Goal: Task Accomplishment & Management: Use online tool/utility

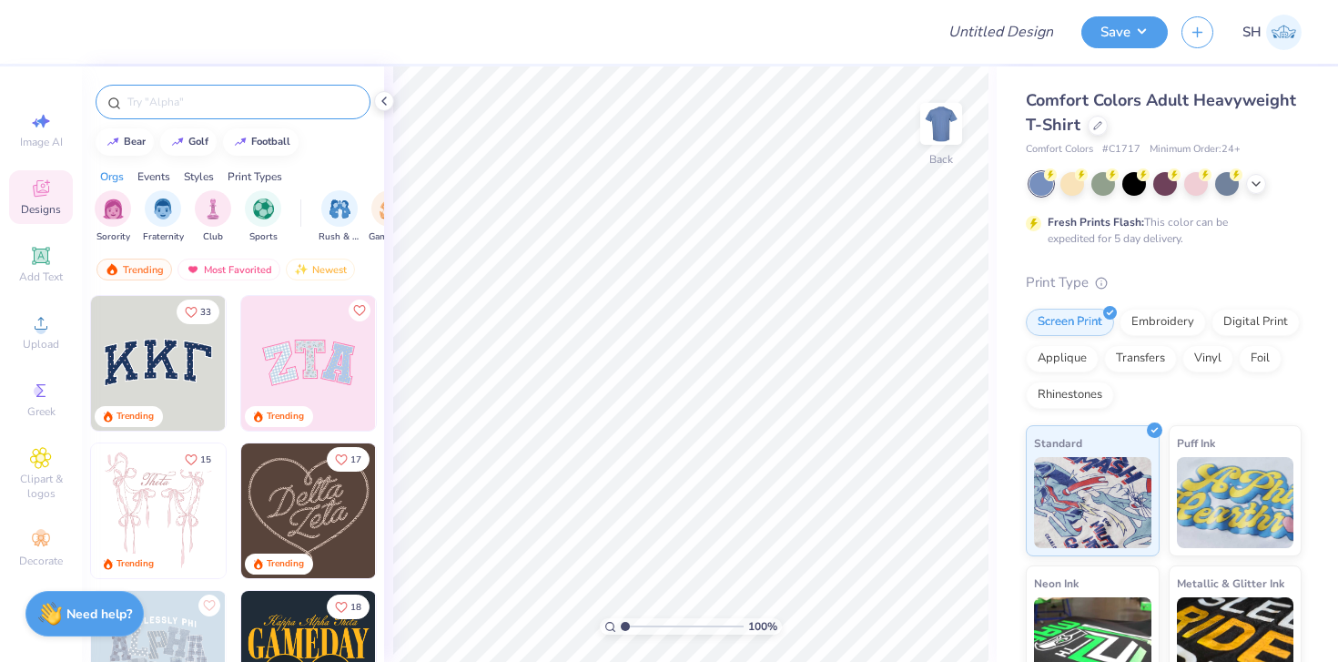
click at [232, 103] on input "text" at bounding box center [242, 102] width 233 height 18
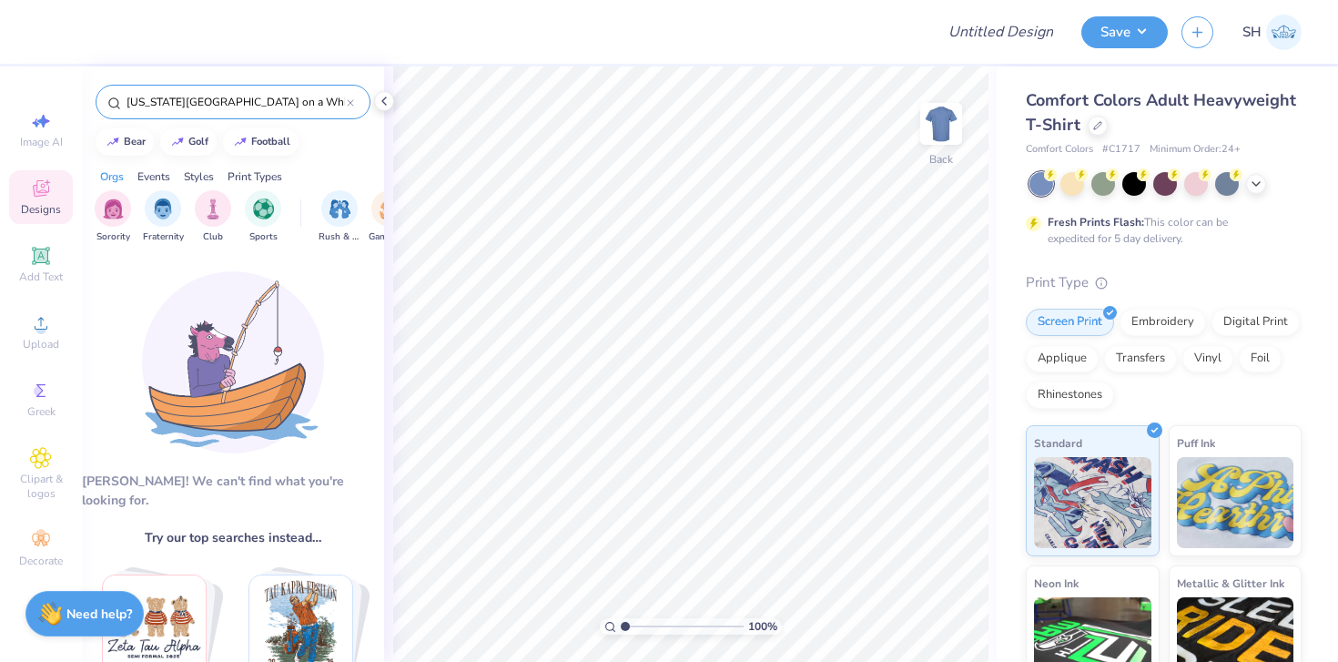
scroll to position [0, 173]
type input "Create a quirky and fun design for [US_STATE][GEOGRAPHIC_DATA] on a White Hoodie"
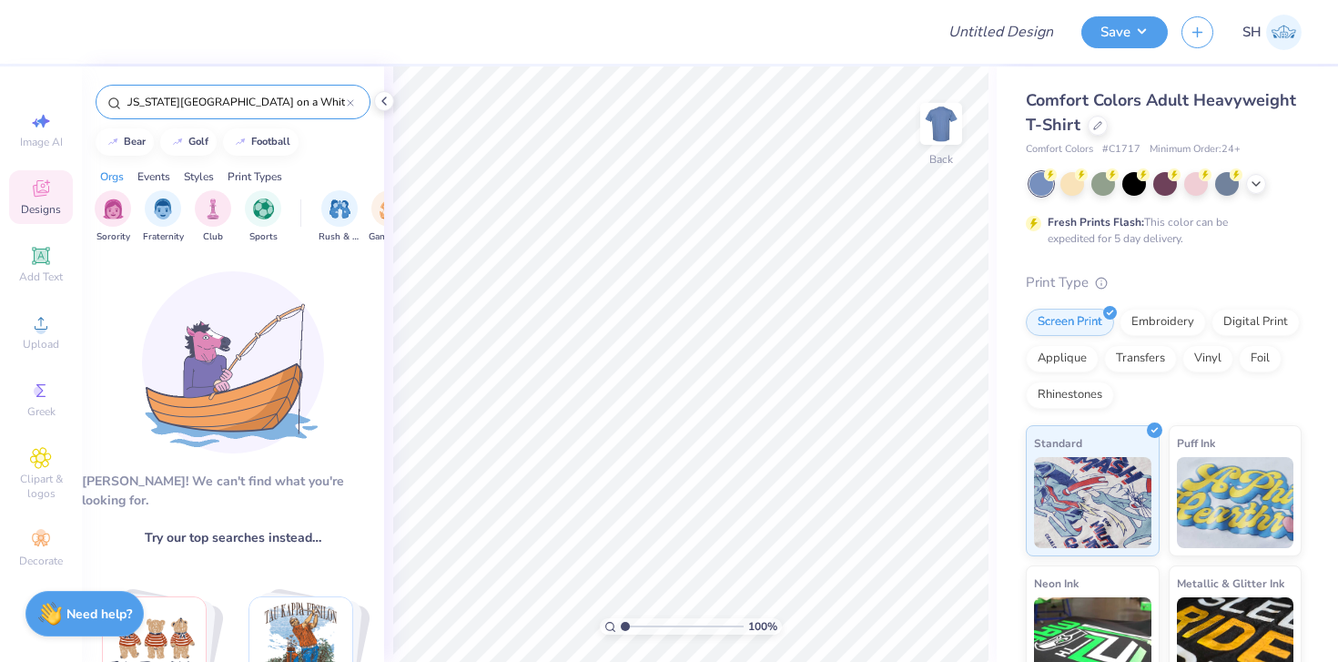
scroll to position [0, 0]
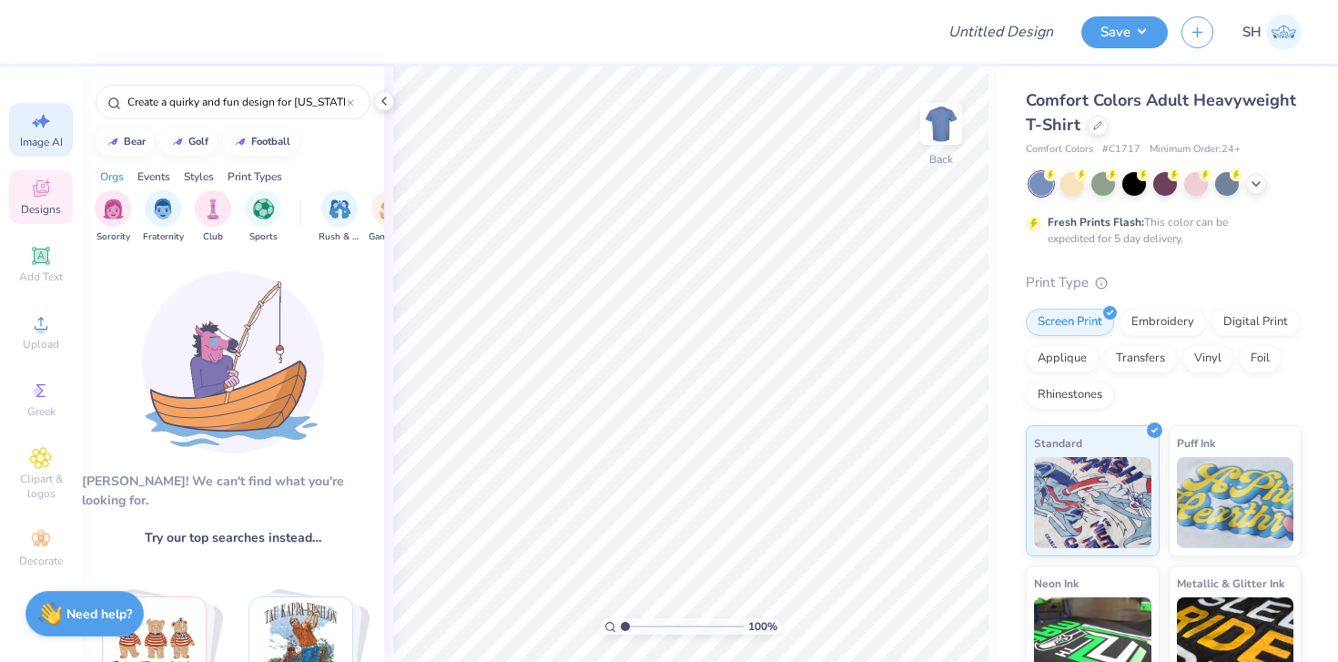
click at [43, 112] on icon at bounding box center [41, 121] width 22 height 22
select select "4"
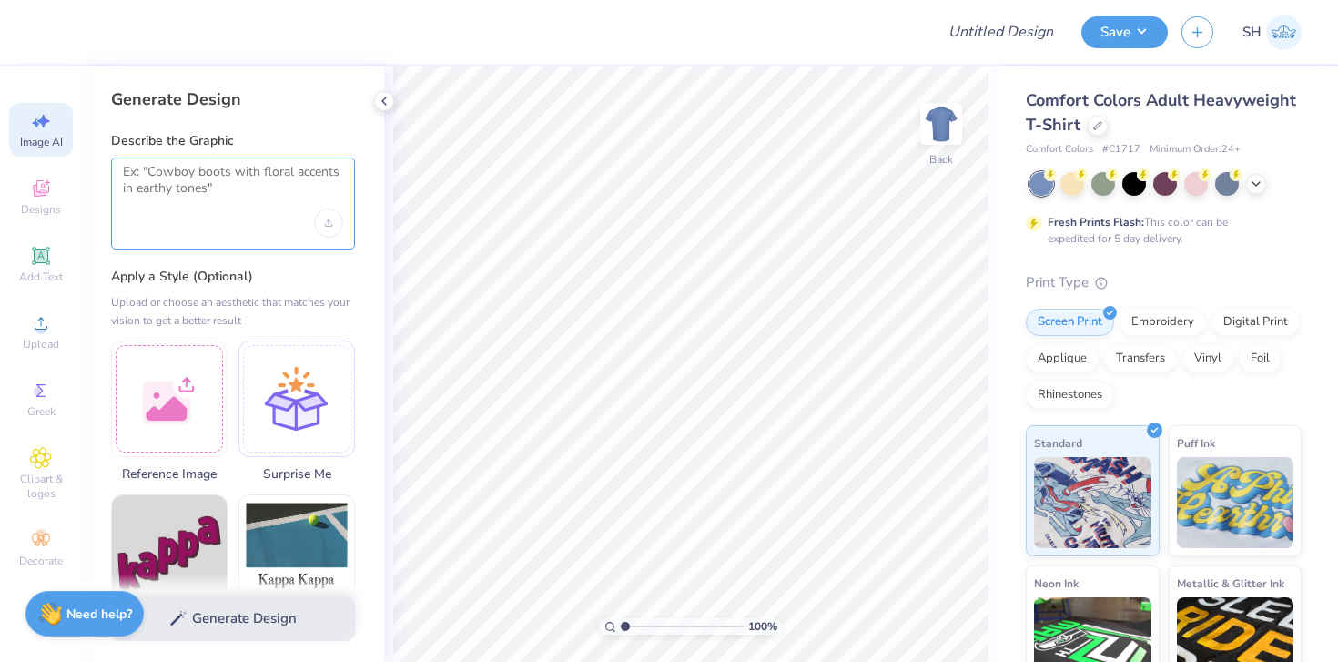
click at [249, 198] on textarea at bounding box center [233, 187] width 220 height 46
paste textarea "Create a quirky and fun design for [US_STATE][GEOGRAPHIC_DATA] on a White Hoodie"
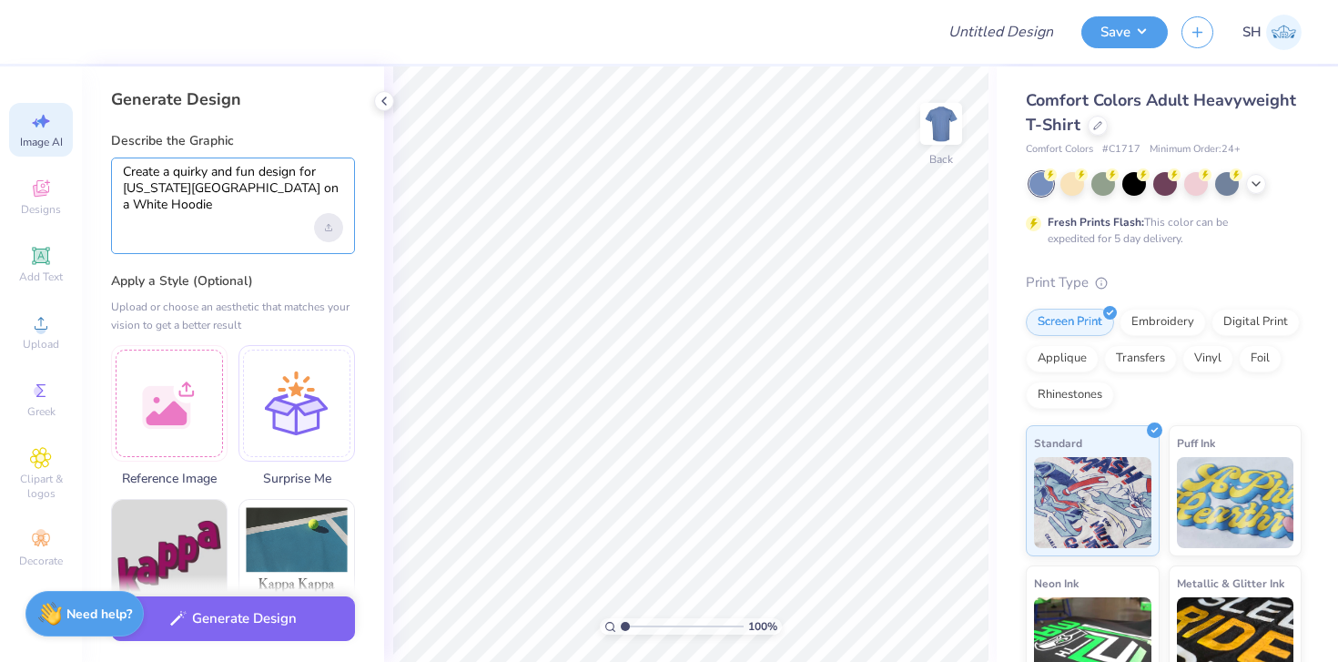
type textarea "Create a quirky and fun design for [US_STATE][GEOGRAPHIC_DATA] on a White Hoodie"
click at [327, 227] on icon "Upload image" at bounding box center [328, 227] width 7 height 7
click at [305, 429] on div at bounding box center [297, 400] width 117 height 117
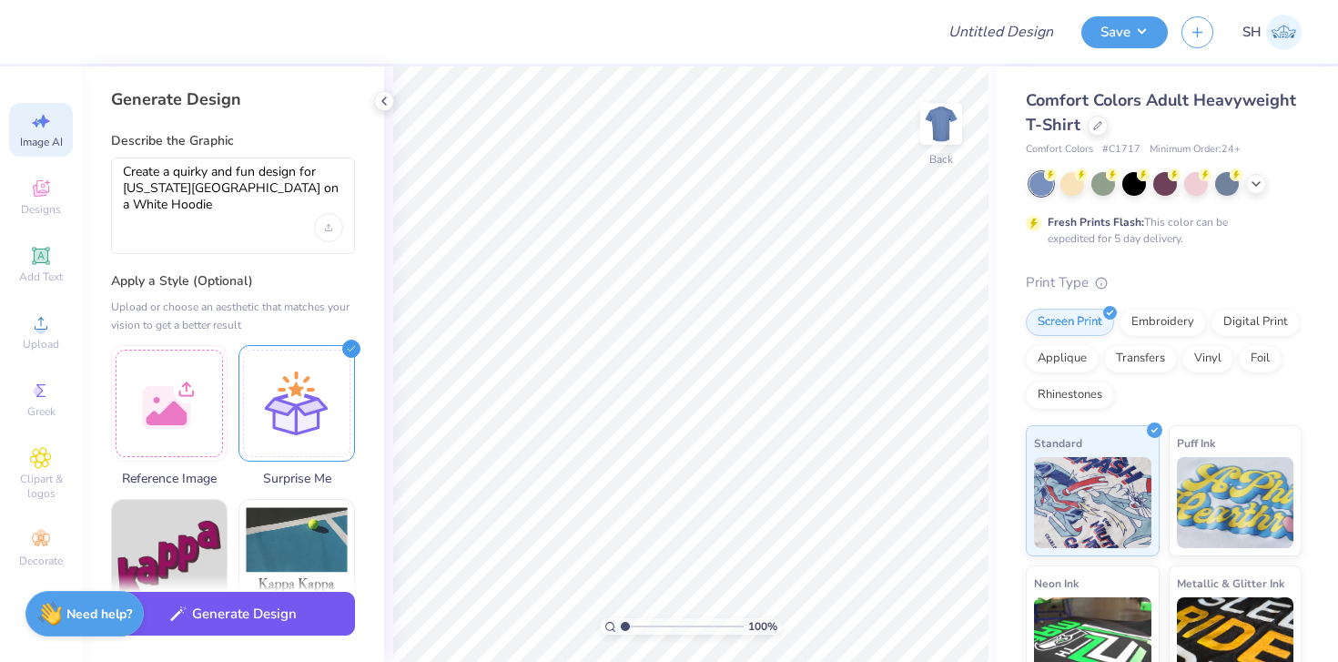
click at [280, 606] on button "Generate Design" at bounding box center [233, 614] width 244 height 45
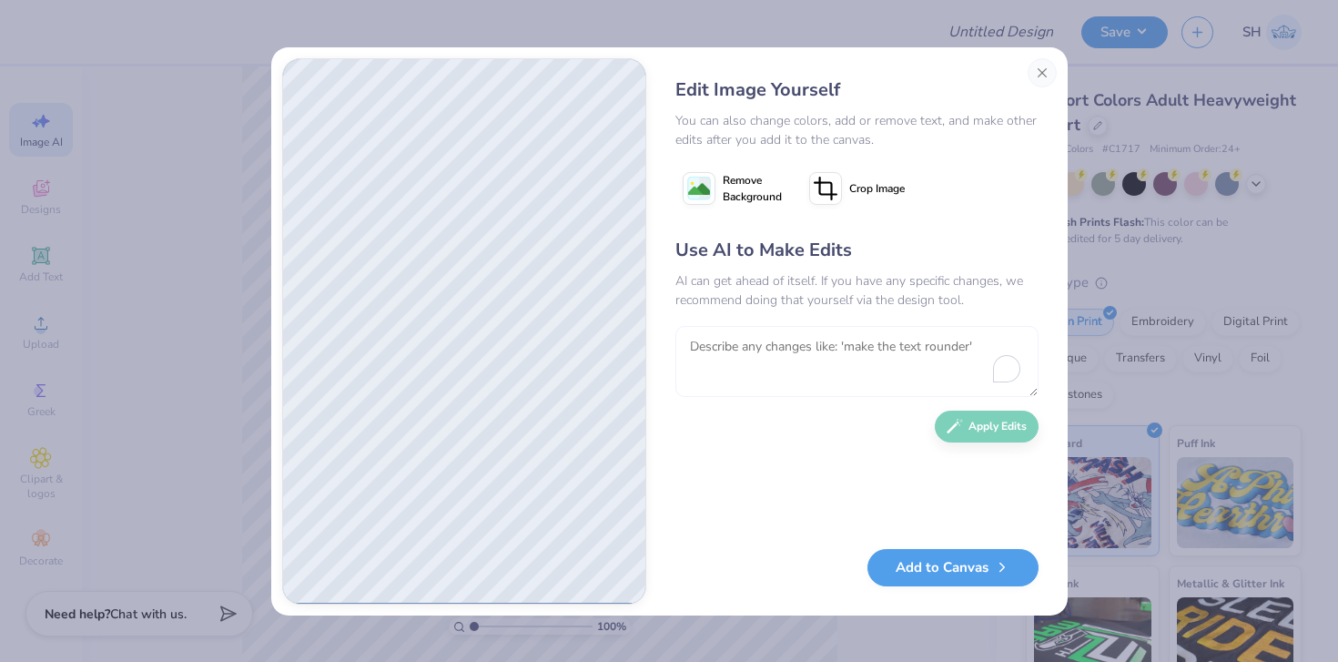
click at [840, 360] on textarea "To enrich screen reader interactions, please activate Accessibility in Grammarl…" at bounding box center [857, 361] width 363 height 71
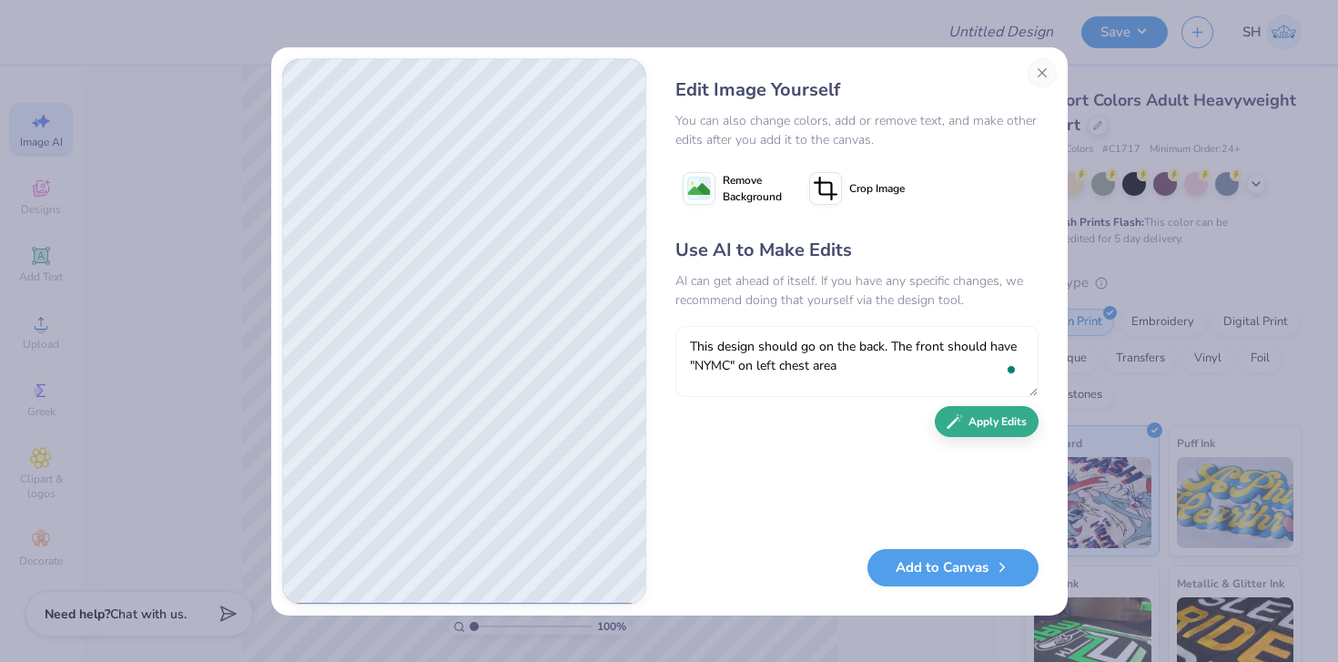
type textarea "This design should go on the back. The front should have "NYMC" on left chest a…"
click at [979, 418] on button "Apply Edits" at bounding box center [987, 422] width 104 height 32
